Goal: Check status

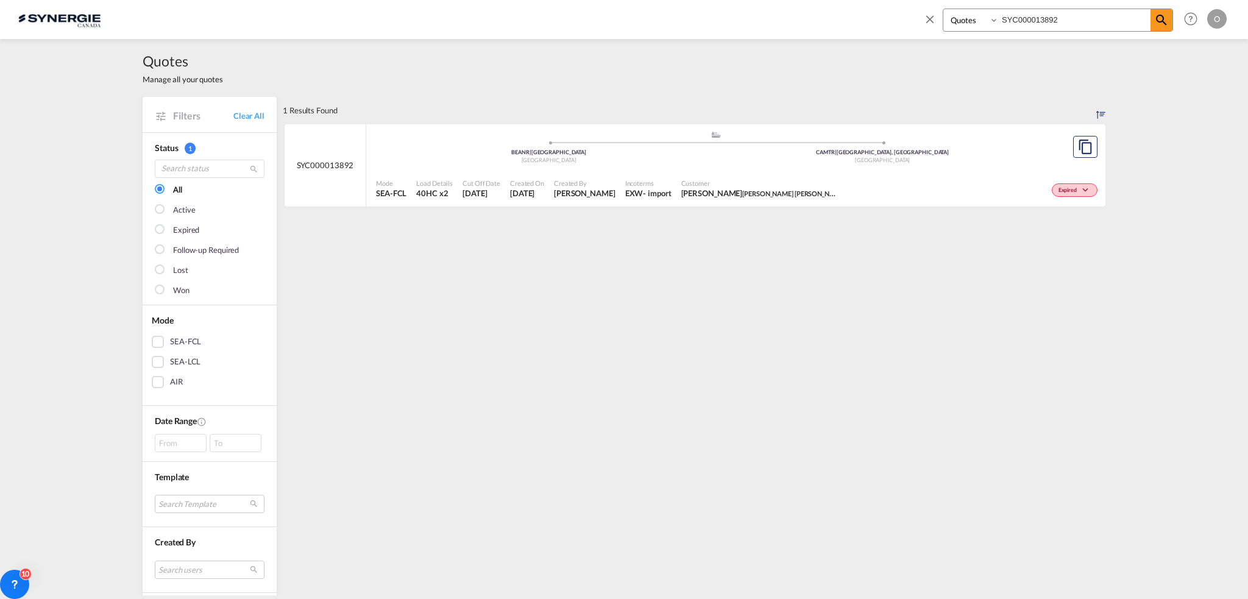
select select "Quotes"
drag, startPoint x: 1074, startPoint y: 14, endPoint x: 921, endPoint y: 9, distance: 153.1
click at [921, 9] on div "Bookings Quotes Enquiries SYC000013892 Help Resources Product Release O My Prof…" at bounding box center [1073, 19] width 314 height 38
paste input "10"
type input "SYC000013810"
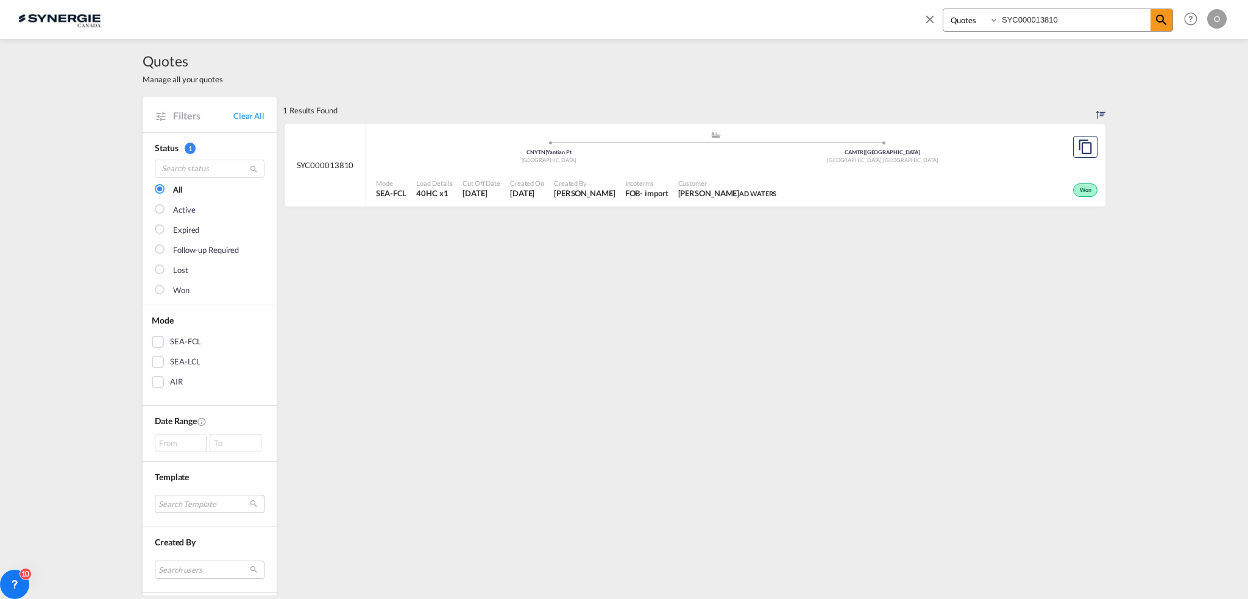
click at [782, 197] on div "Won" at bounding box center [941, 189] width 319 height 30
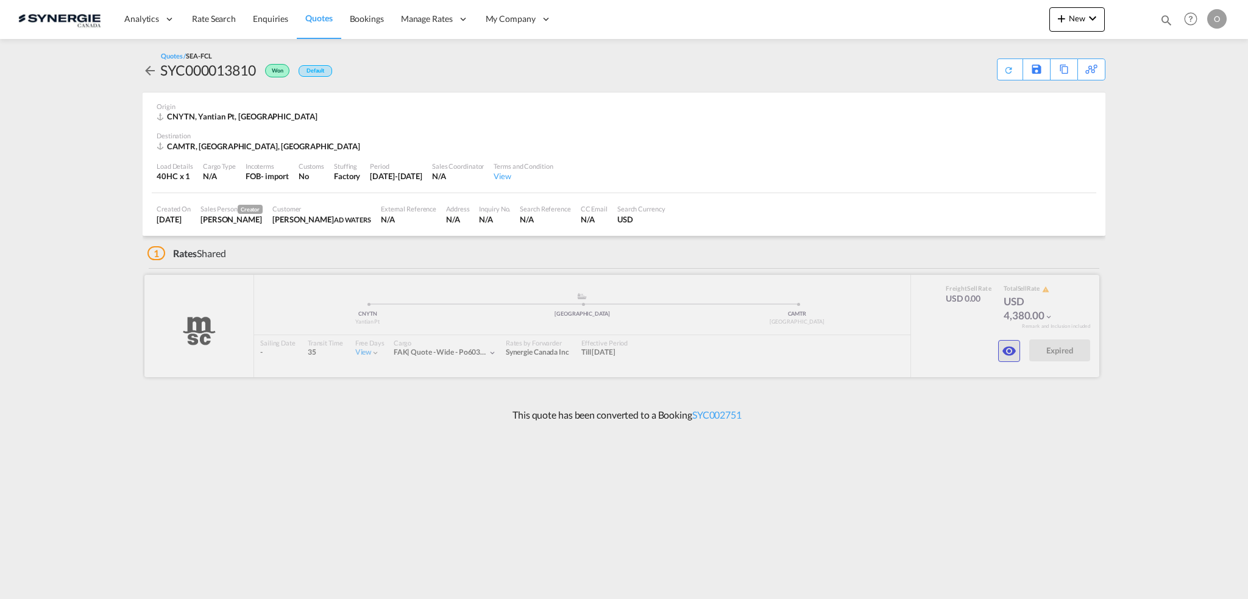
click at [1008, 351] on md-icon "icon-eye" at bounding box center [1009, 351] width 15 height 15
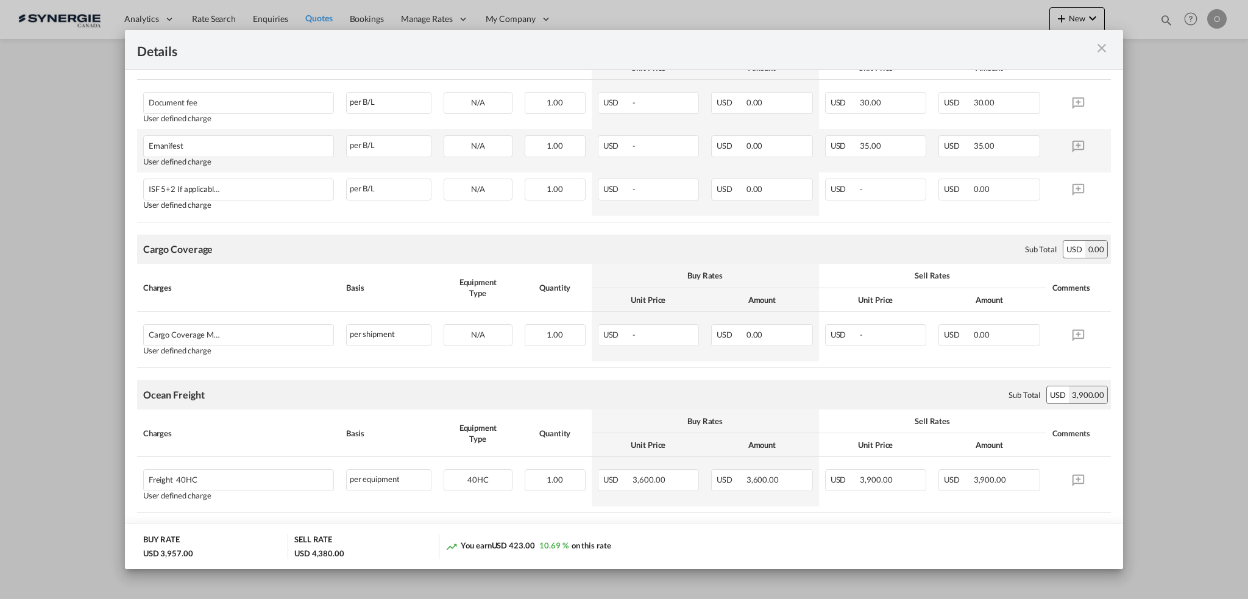
scroll to position [498, 0]
